Goal: Task Accomplishment & Management: Complete application form

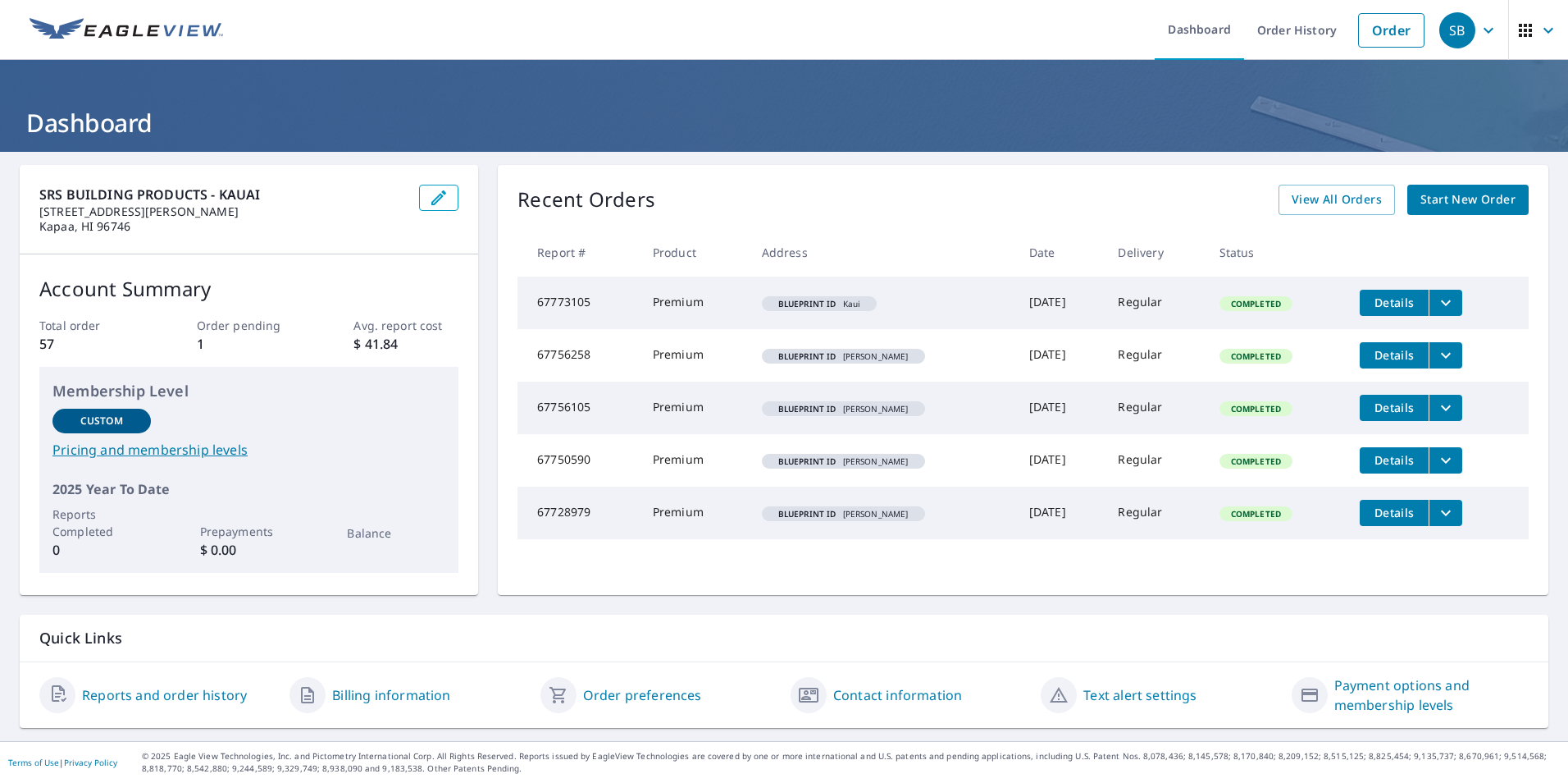
click at [1455, 208] on span "Start New Order" at bounding box center [1468, 199] width 95 height 20
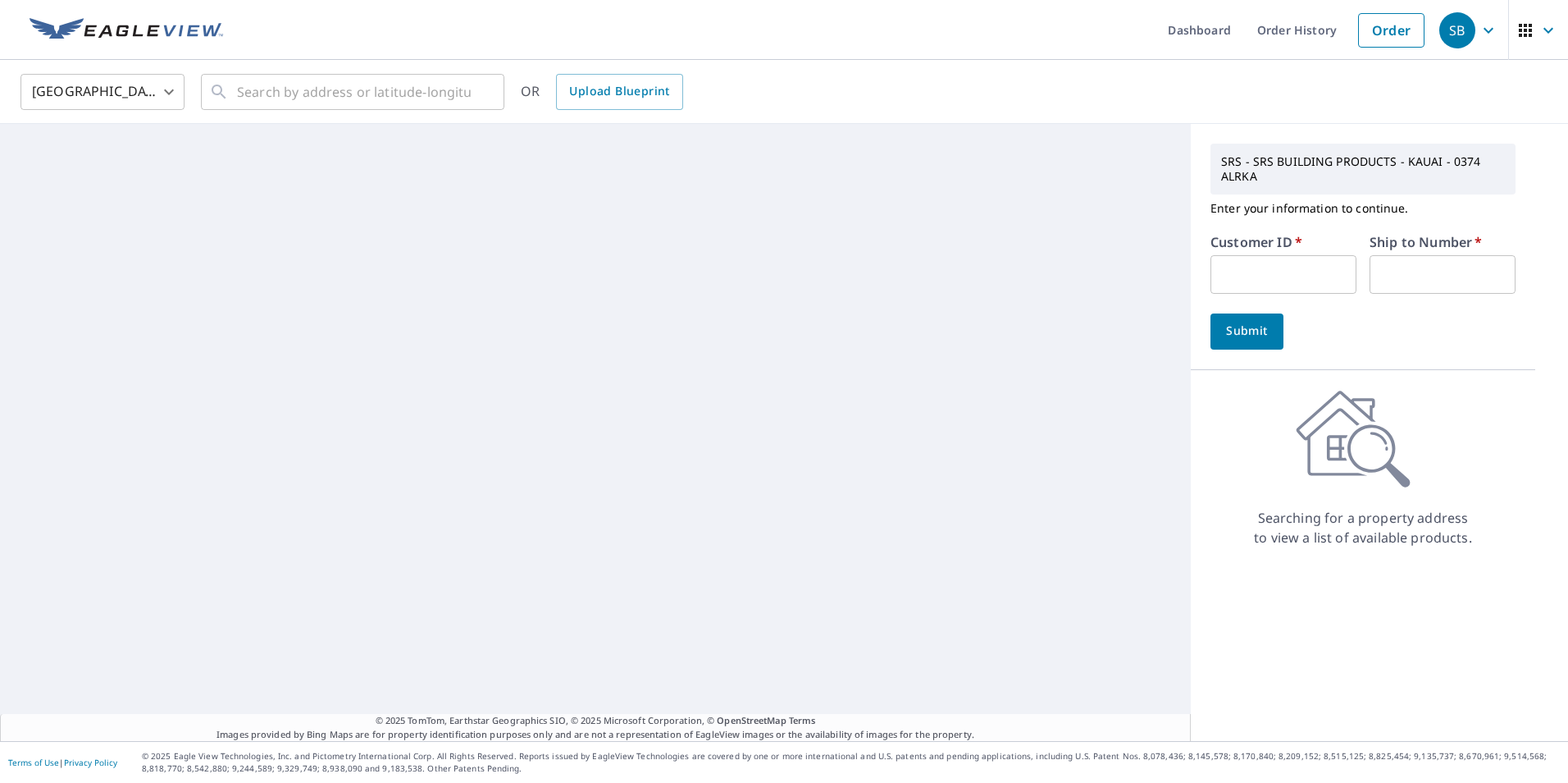
click at [1219, 276] on input "text" at bounding box center [1283, 273] width 146 height 38
type input "BRA374"
type input "1"
click at [1210, 333] on button "Submit" at bounding box center [1247, 331] width 73 height 36
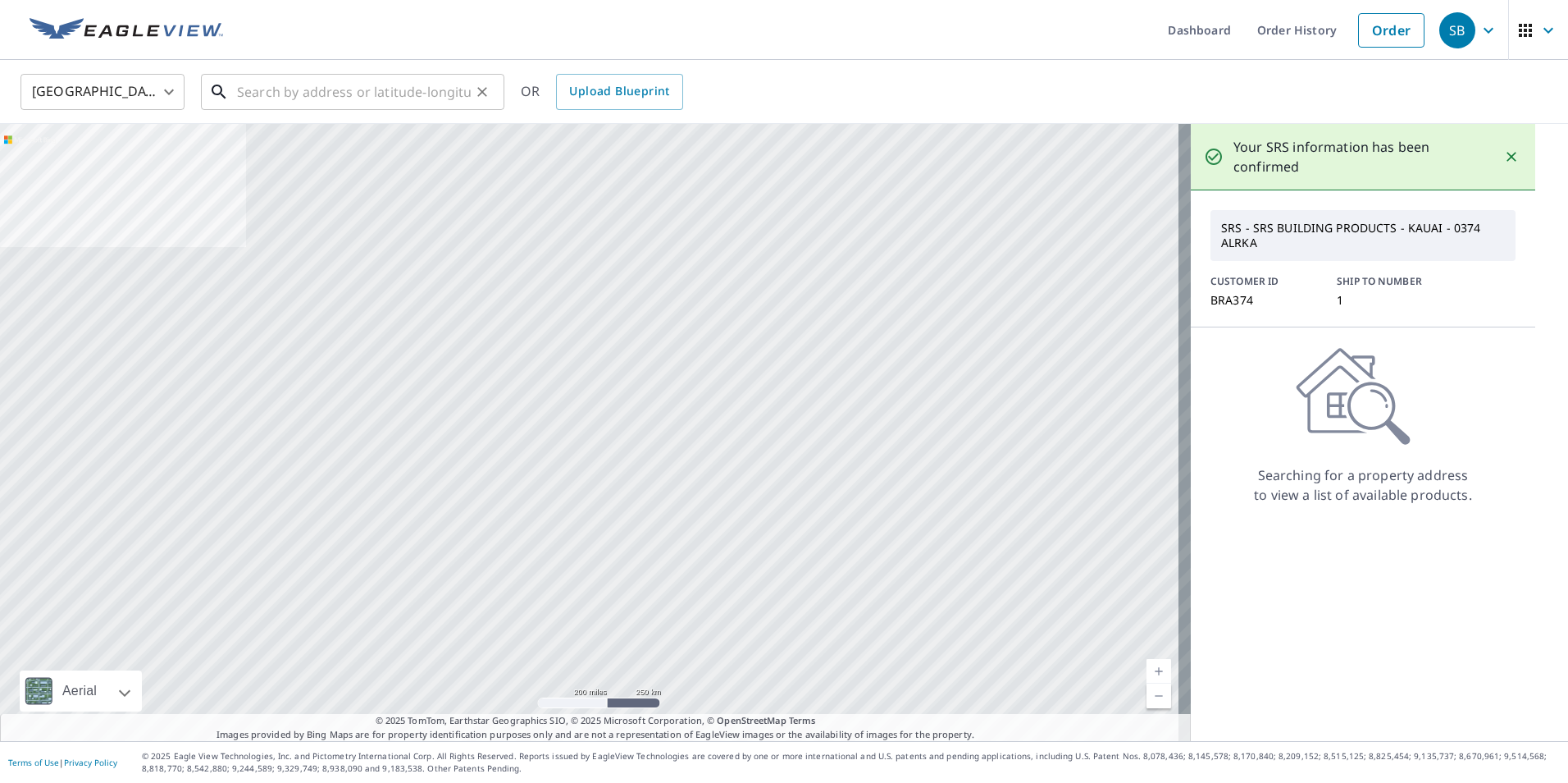
click at [347, 91] on input "text" at bounding box center [353, 92] width 233 height 46
click at [617, 82] on span "Upload Blueprint" at bounding box center [619, 91] width 100 height 20
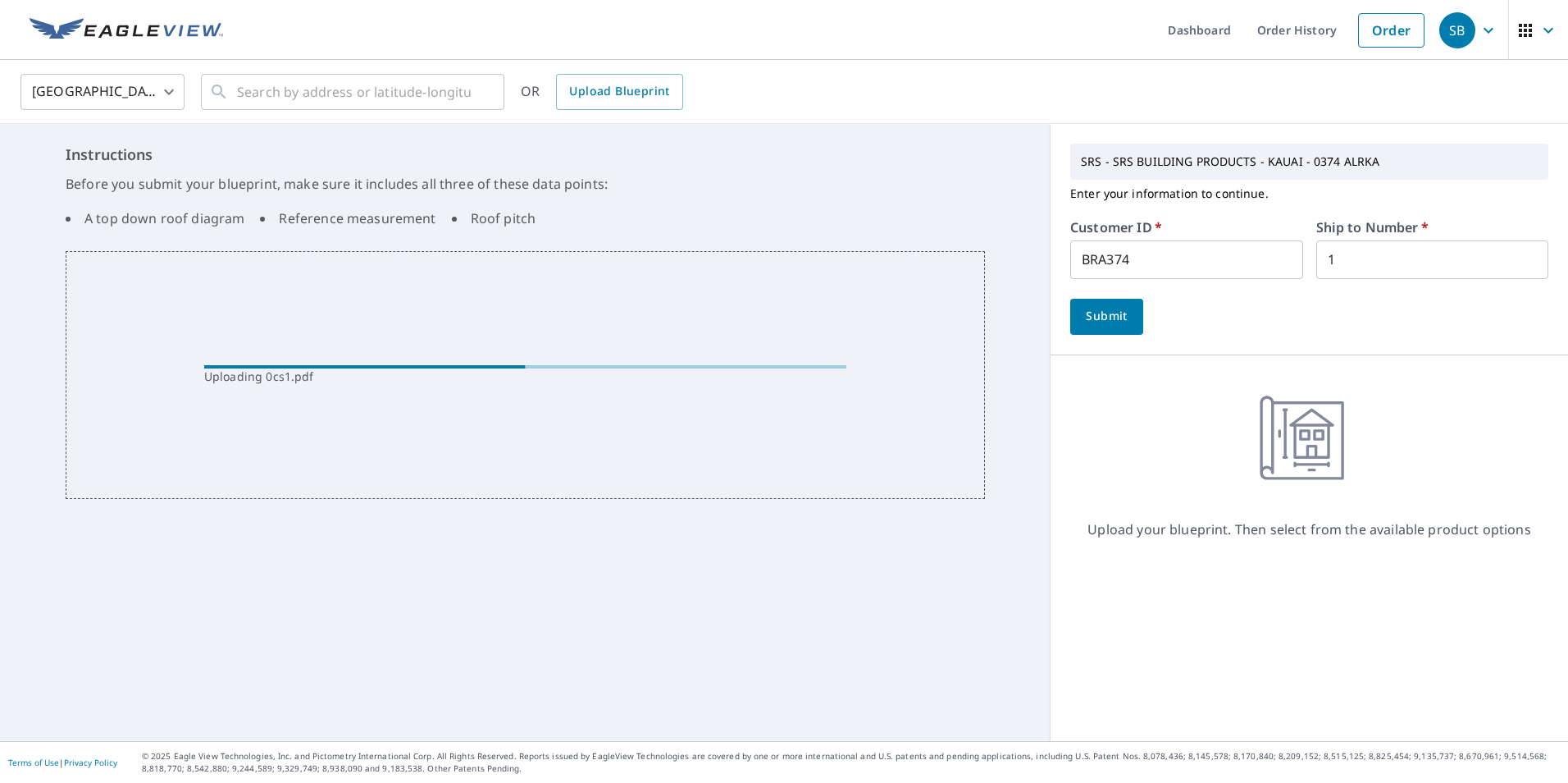
click at [1103, 329] on button "Submit" at bounding box center [1107, 316] width 73 height 36
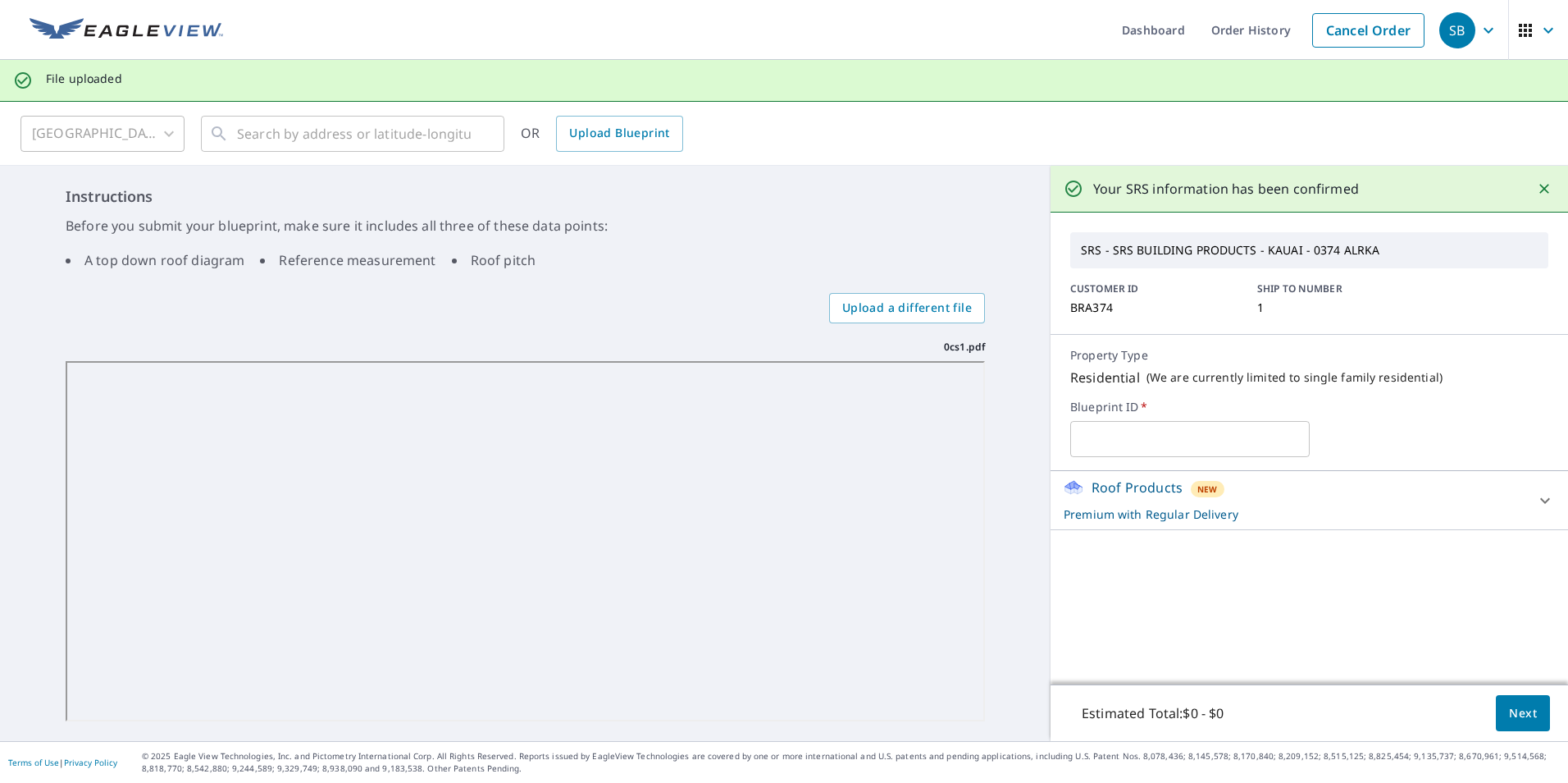
click at [1213, 441] on input "text" at bounding box center [1189, 439] width 239 height 46
type input "Kauanui"
click at [1511, 715] on span "Next" at bounding box center [1523, 713] width 28 height 20
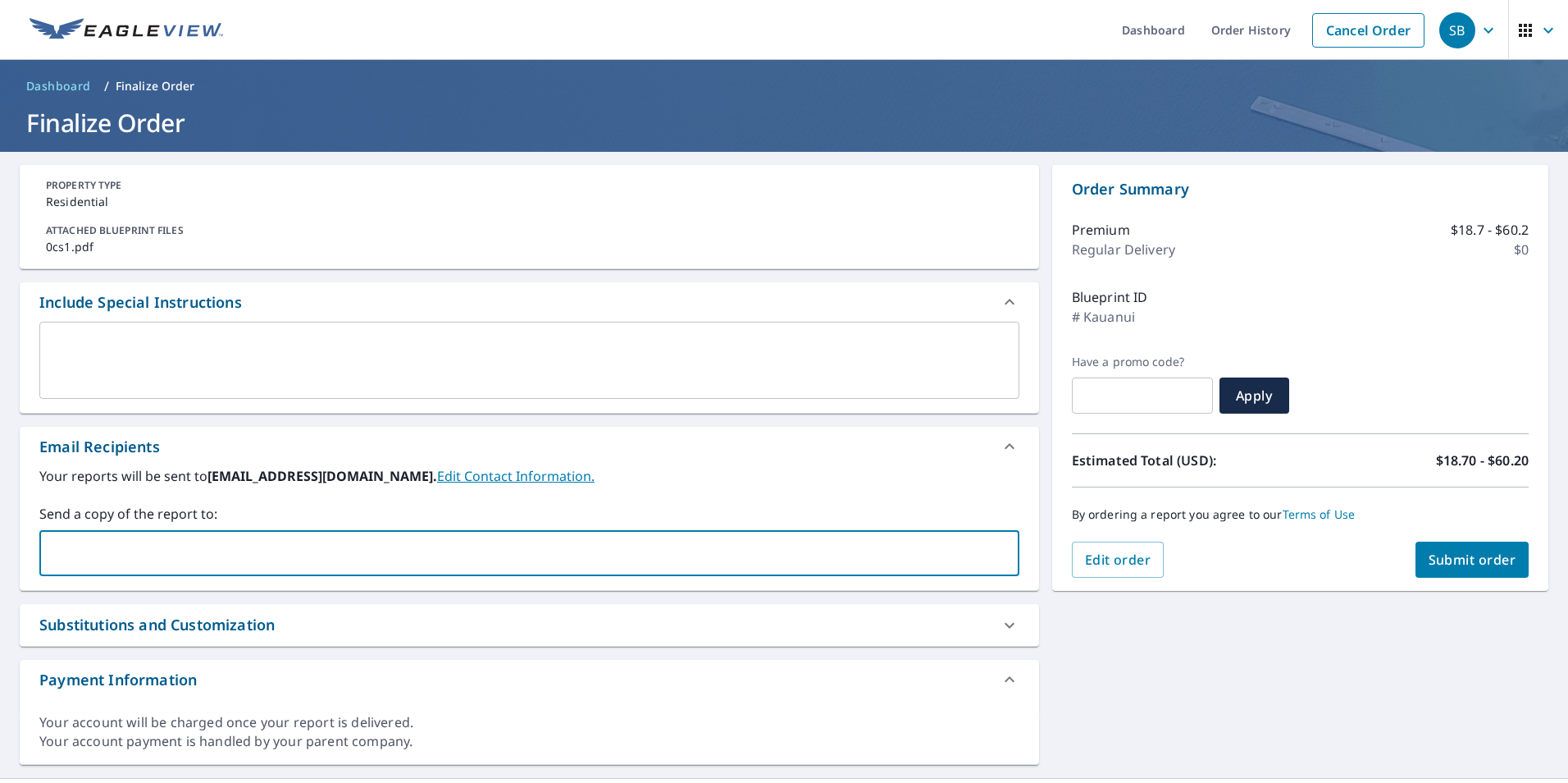
click at [158, 548] on input "text" at bounding box center [517, 552] width 941 height 31
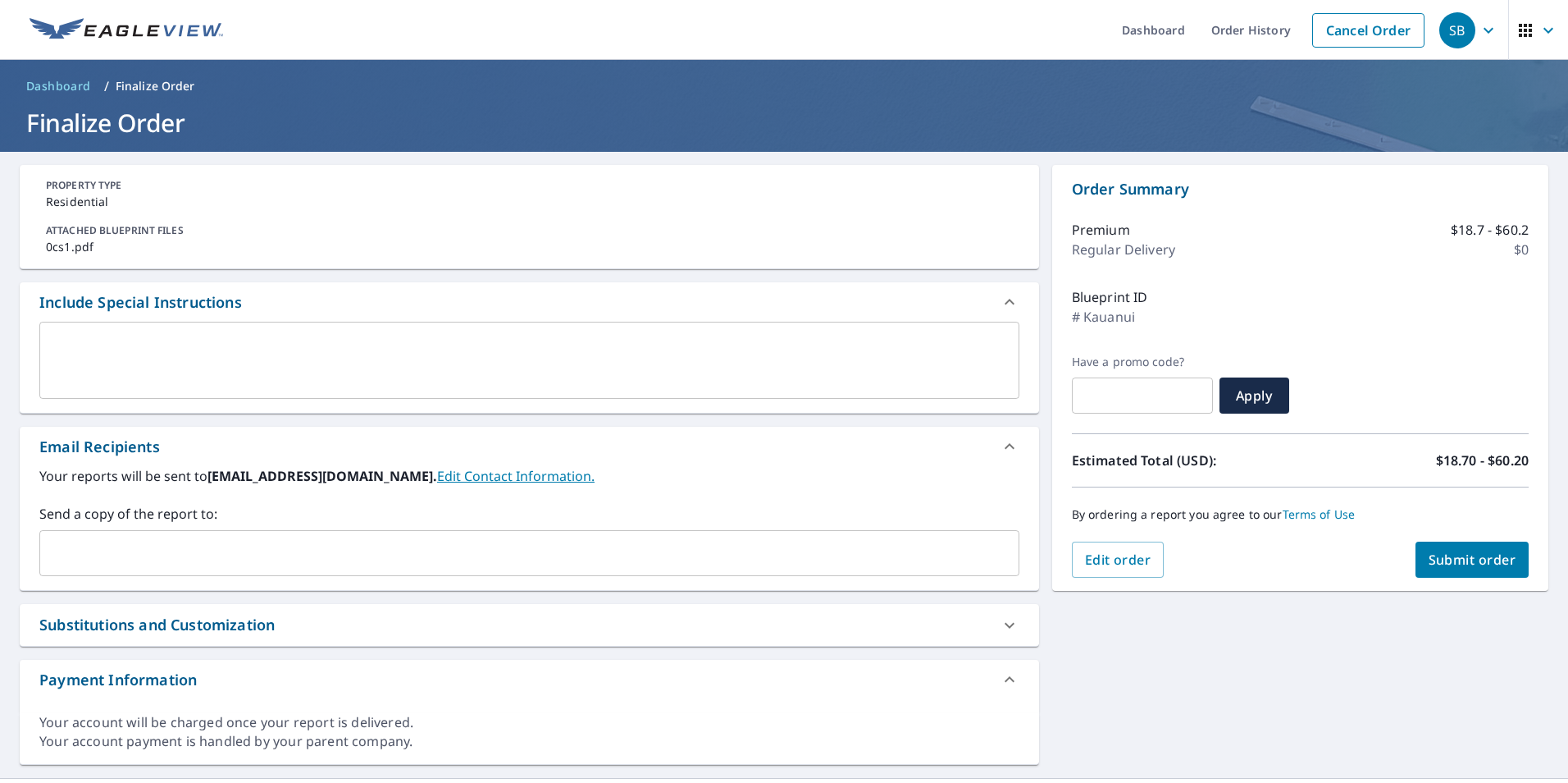
click at [181, 542] on input "text" at bounding box center [517, 552] width 941 height 31
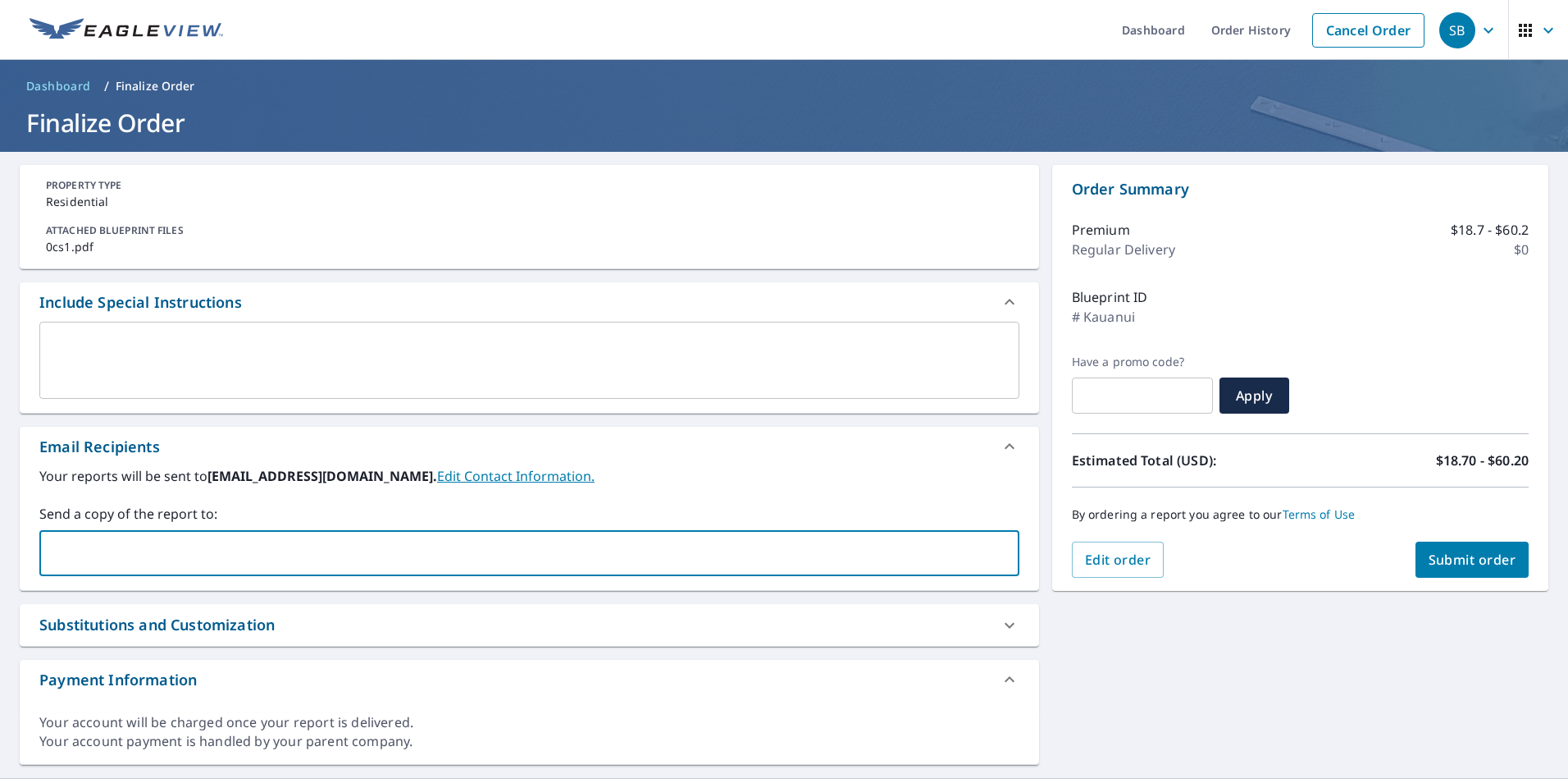
paste input "[PERSON_NAME][EMAIL_ADDRESS][PERSON_NAME][DOMAIN_NAME]"
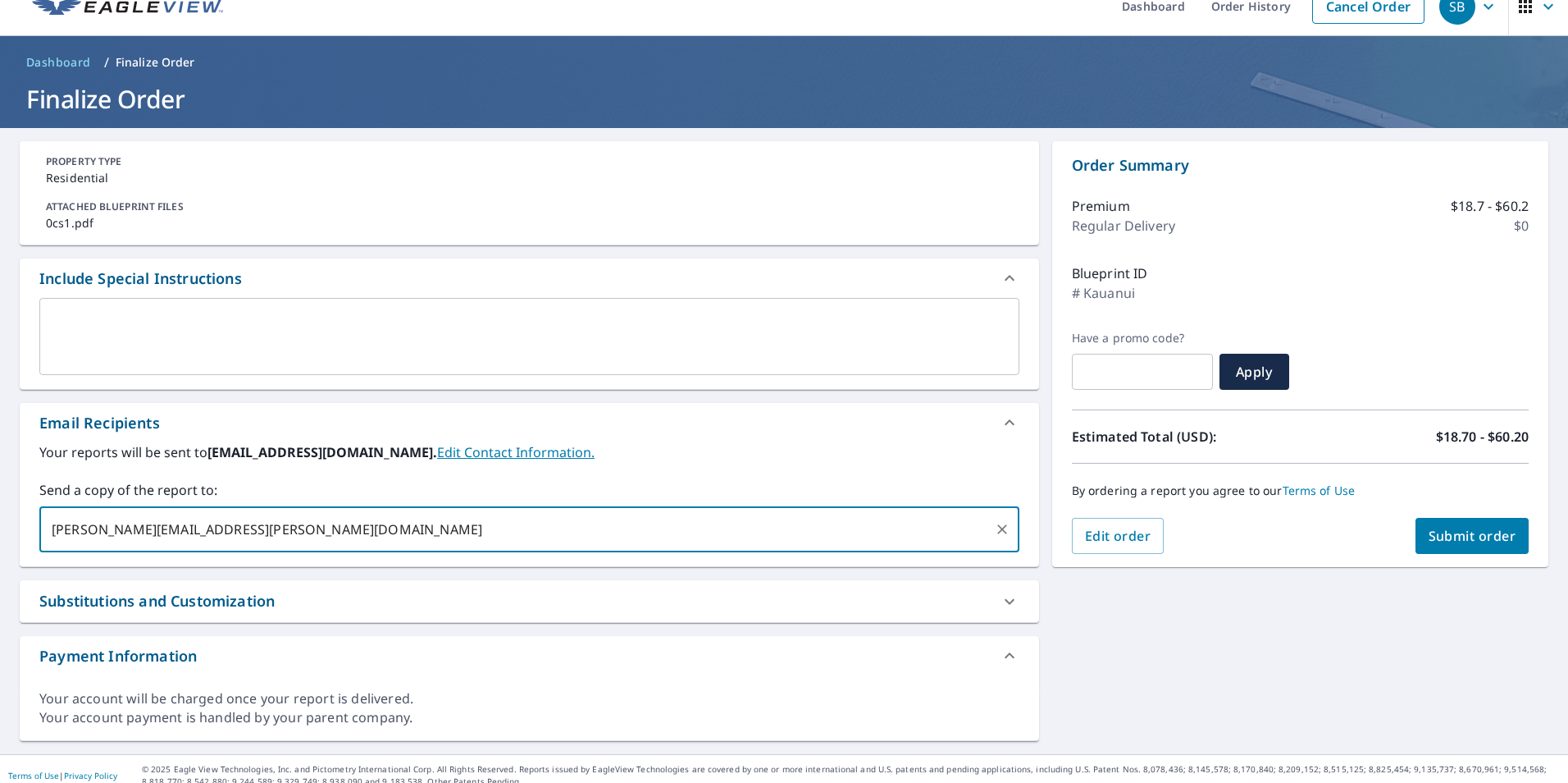
scroll to position [37, 0]
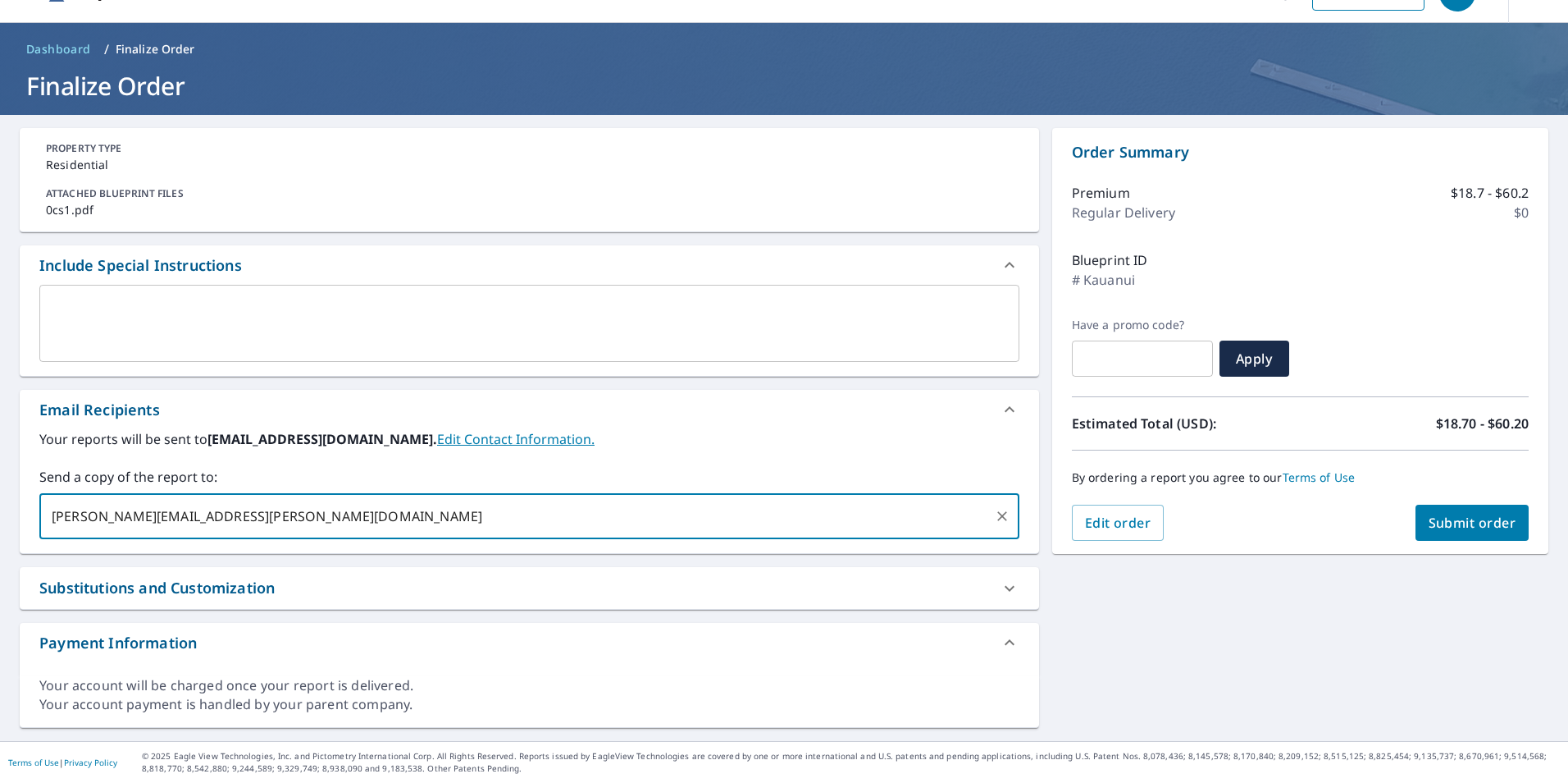
type input "[PERSON_NAME][EMAIL_ADDRESS][PERSON_NAME][DOMAIN_NAME]"
click at [1459, 521] on span "Submit order" at bounding box center [1472, 523] width 88 height 18
checkbox input "true"
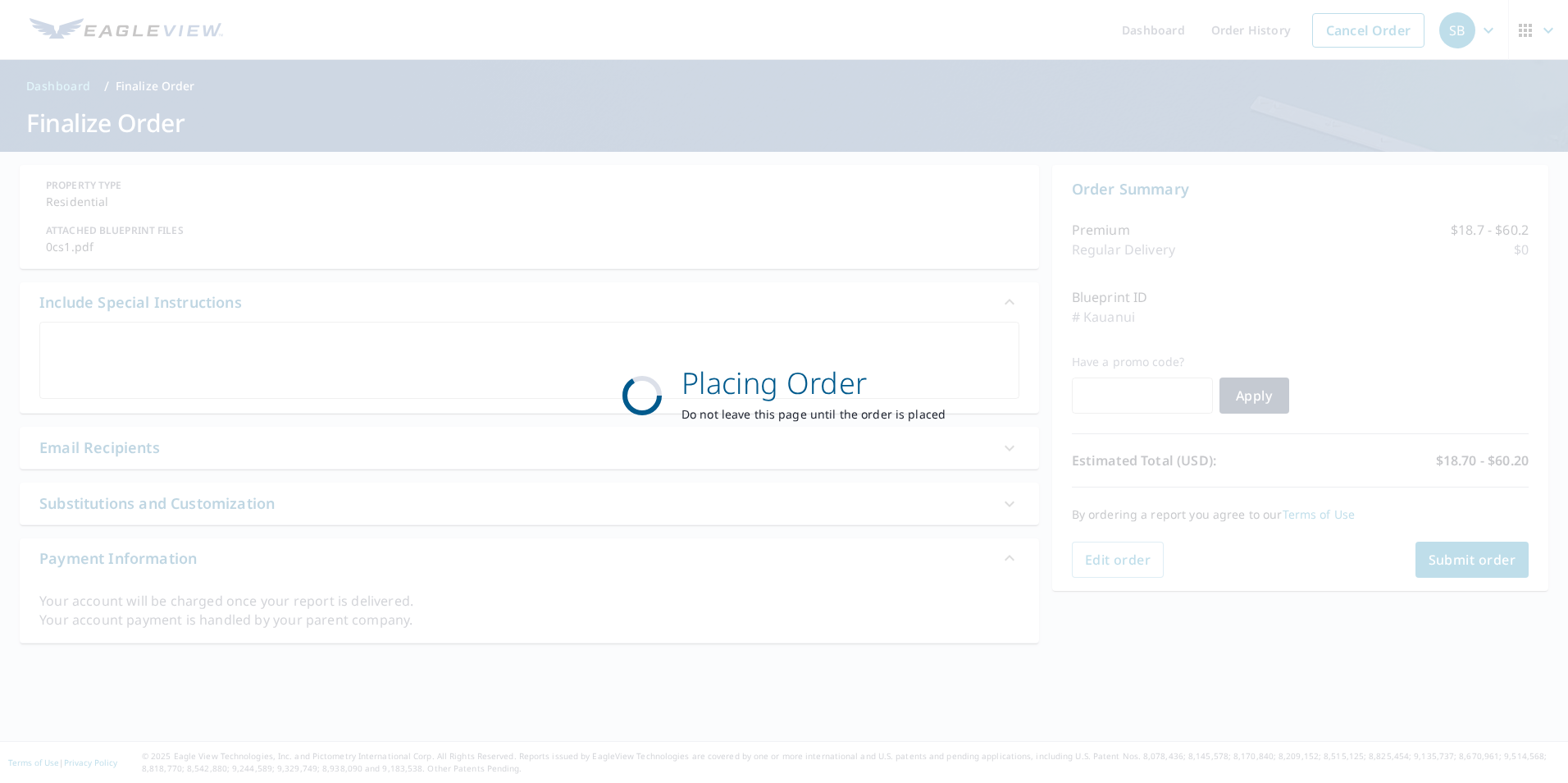
scroll to position [0, 0]
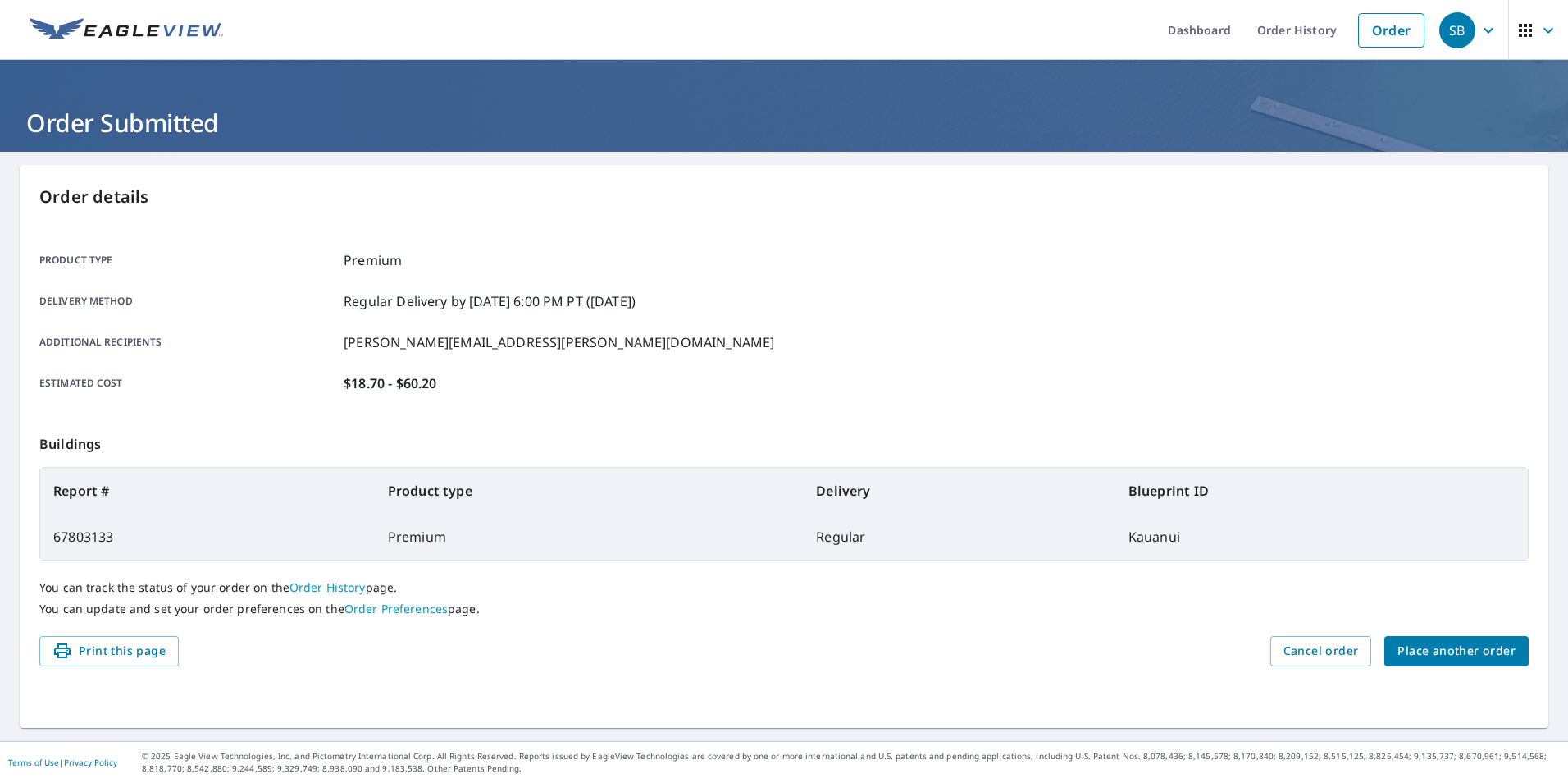
click at [324, 583] on link "Order History" at bounding box center [327, 587] width 76 height 16
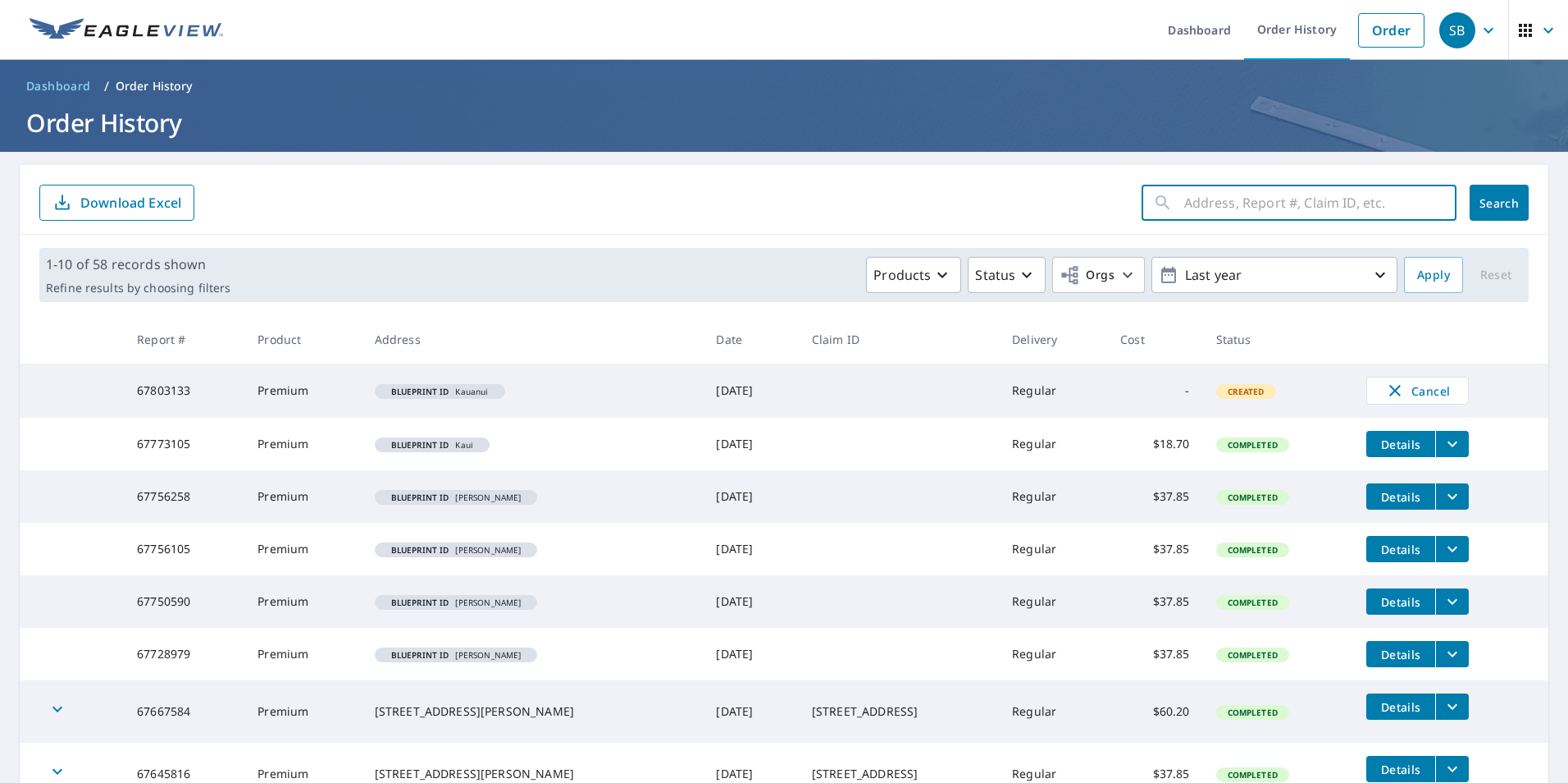
click at [1277, 201] on input "text" at bounding box center [1320, 202] width 272 height 46
type input "67803133"
click button "Search" at bounding box center [1499, 202] width 59 height 36
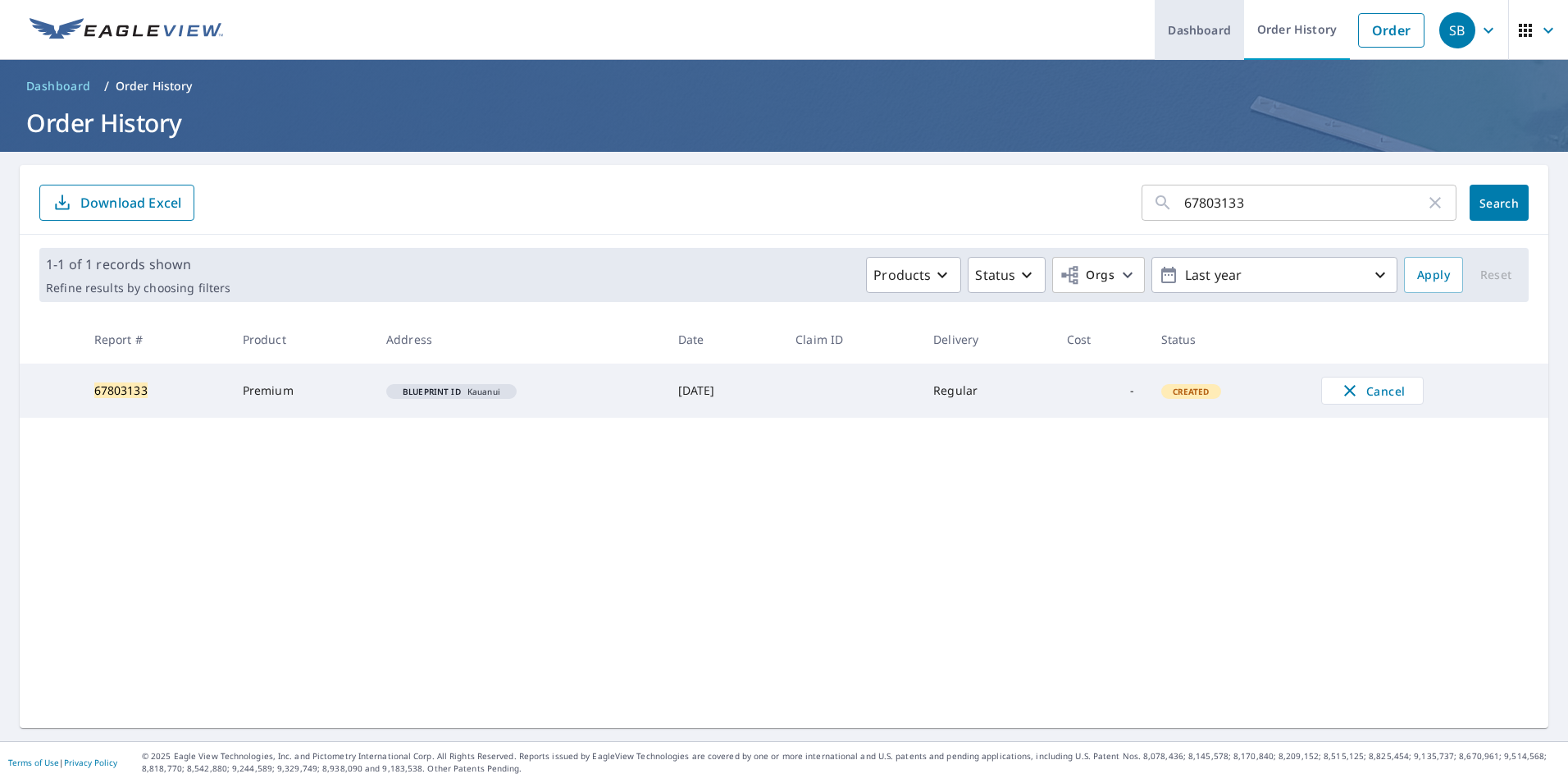
click at [1167, 28] on link "Dashboard" at bounding box center [1199, 29] width 90 height 59
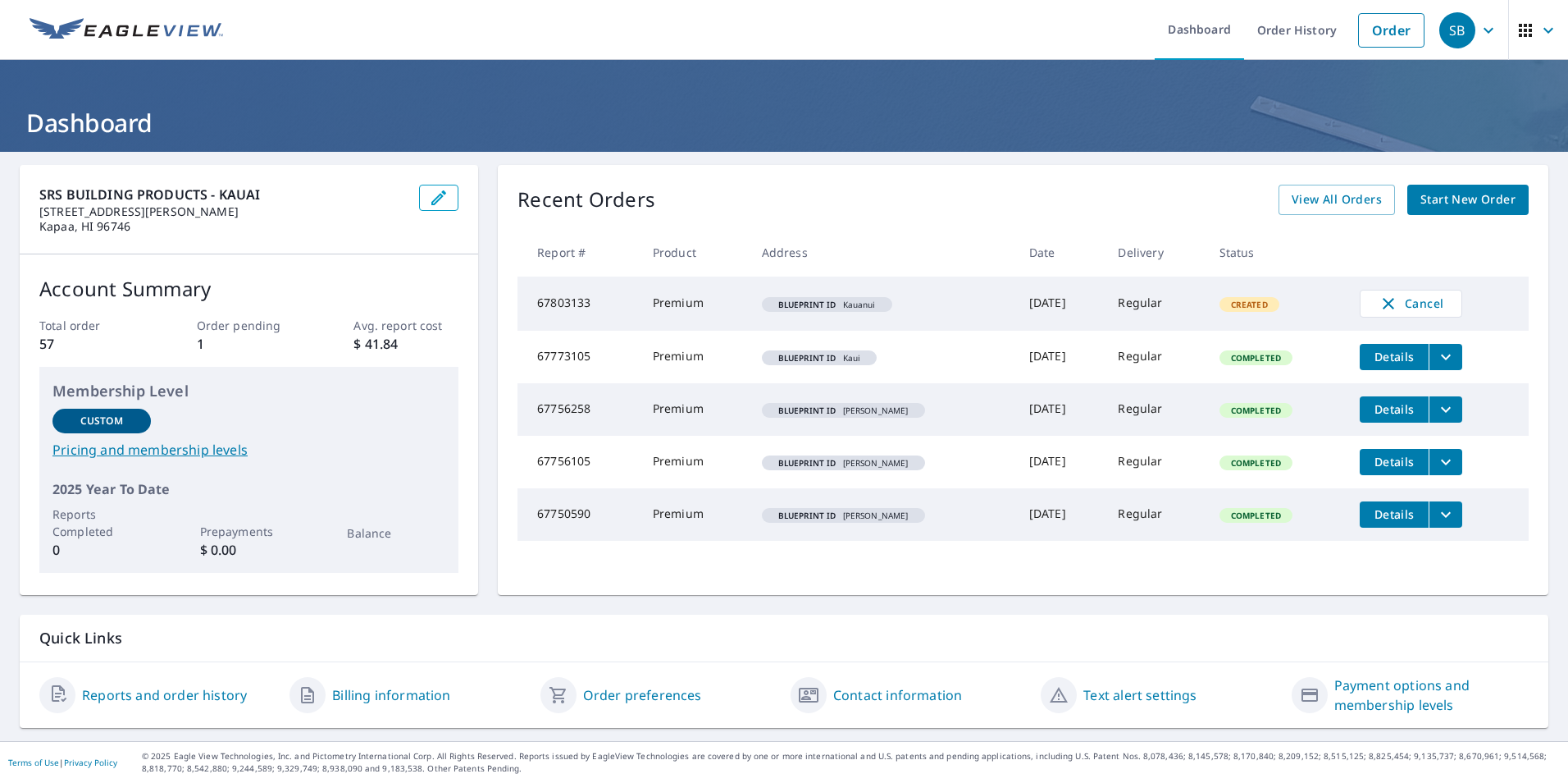
click at [121, 693] on link "Reports and order history" at bounding box center [164, 695] width 165 height 20
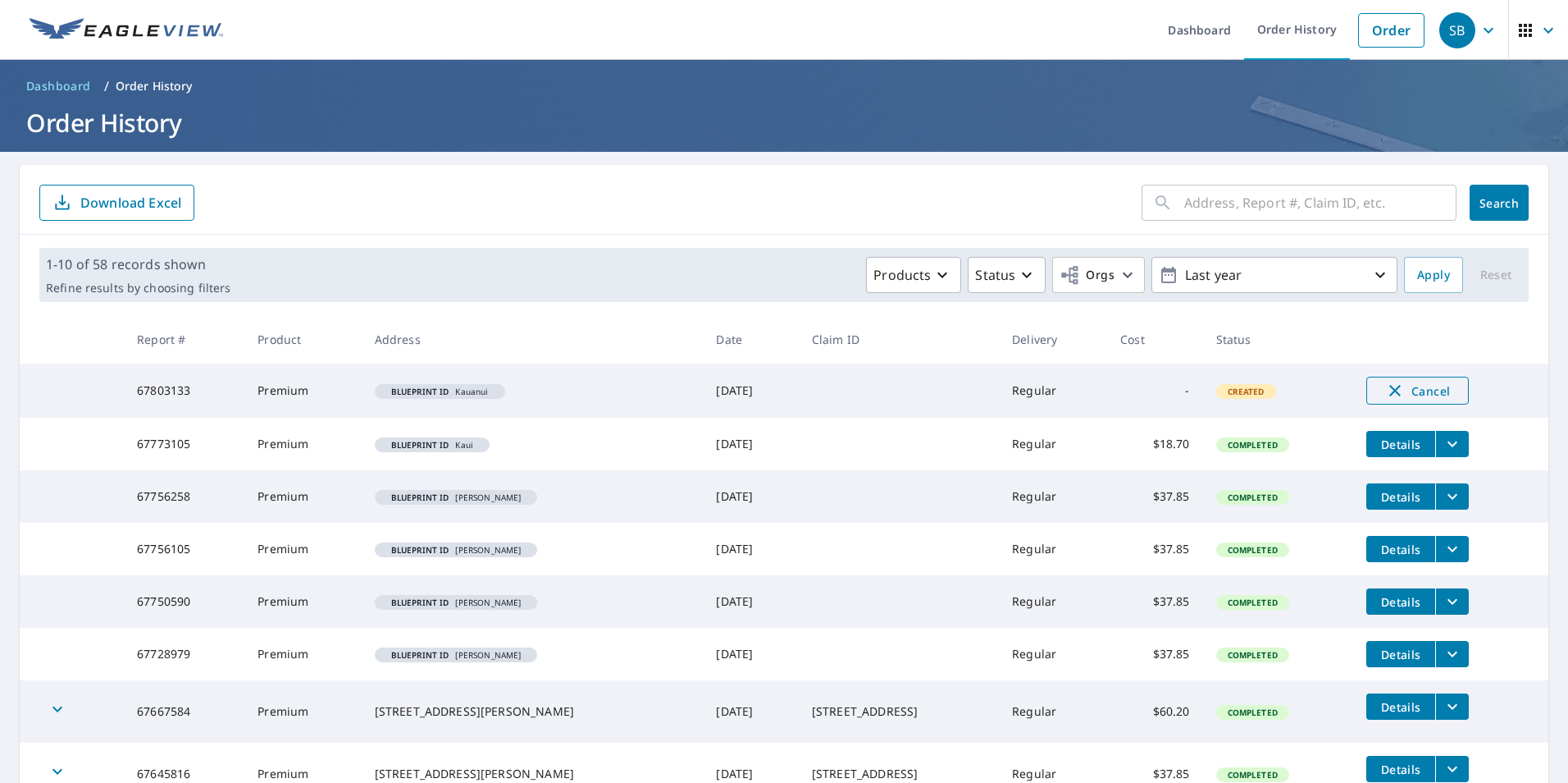
click at [1392, 391] on span "Cancel" at bounding box center [1417, 391] width 68 height 20
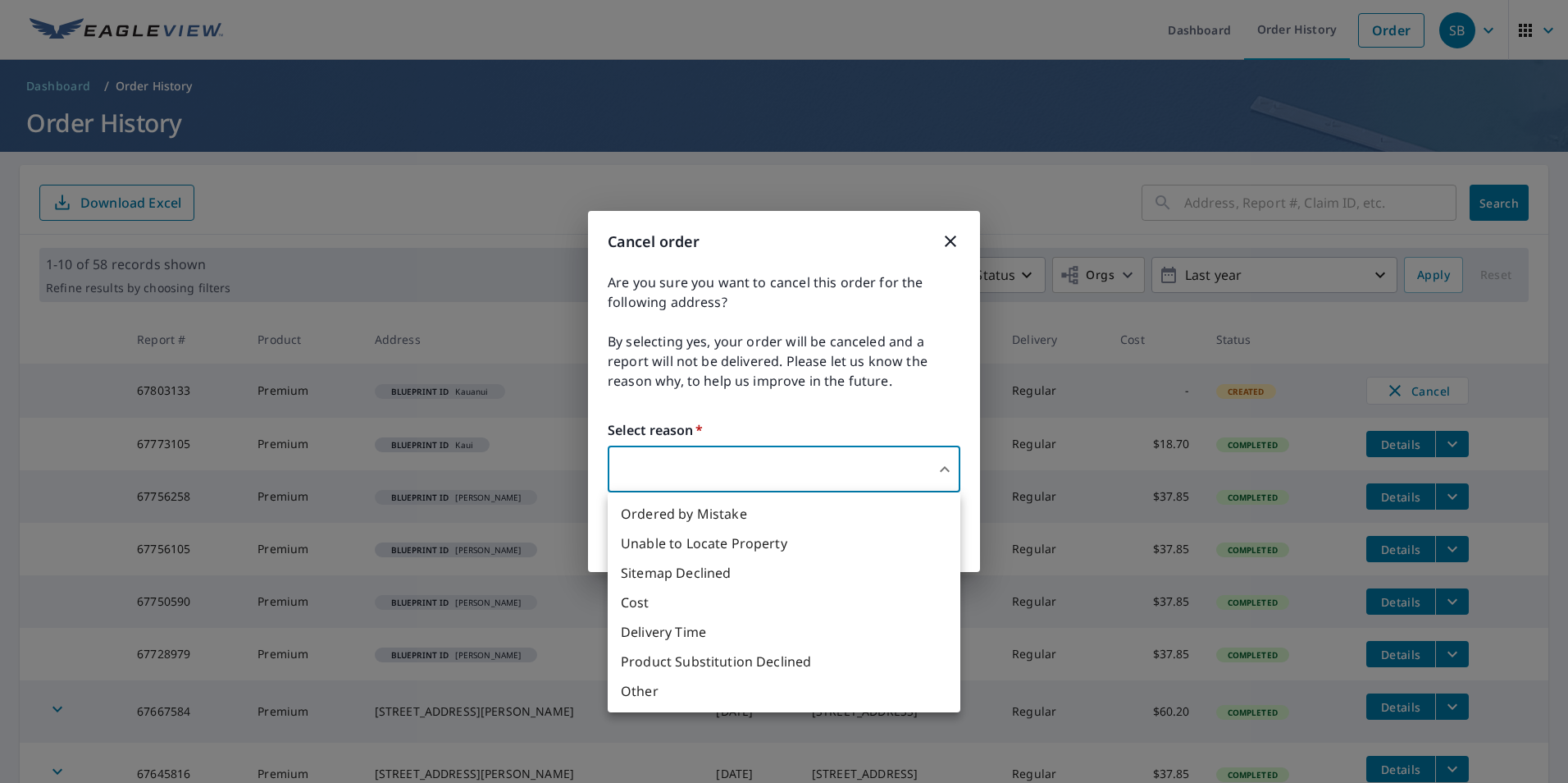
click at [936, 461] on body "SB SB Dashboard Order History Order SB Dashboard / Order History Order History …" at bounding box center [784, 392] width 1568 height 783
click at [951, 242] on div at bounding box center [784, 392] width 1568 height 783
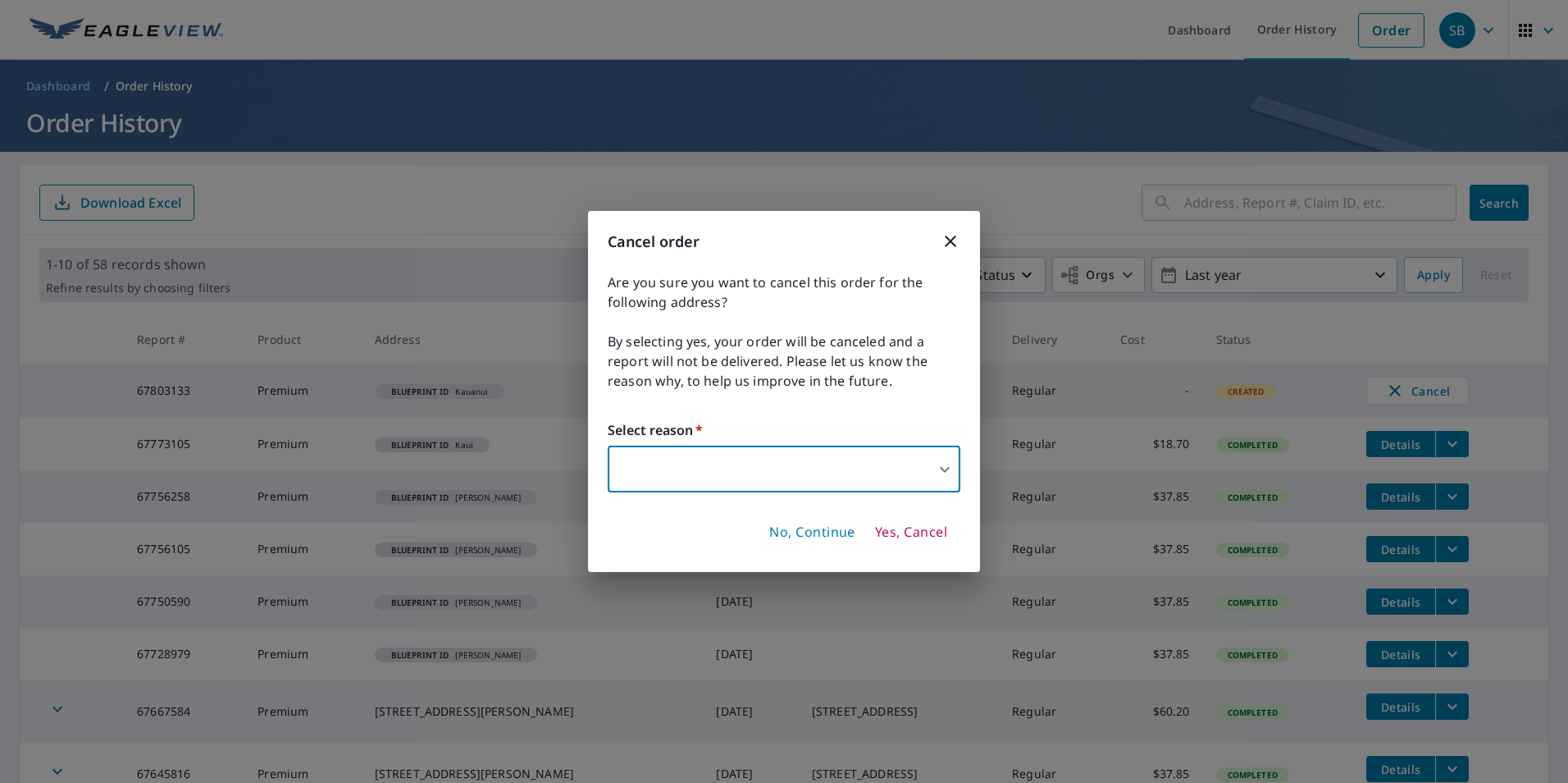
click at [955, 243] on icon "button" at bounding box center [950, 241] width 20 height 20
